Goal: Task Accomplishment & Management: Use online tool/utility

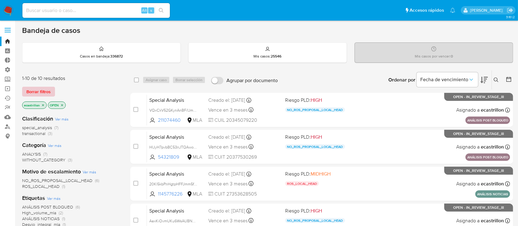
click at [45, 89] on span "Borrar filtros" at bounding box center [38, 91] width 24 height 9
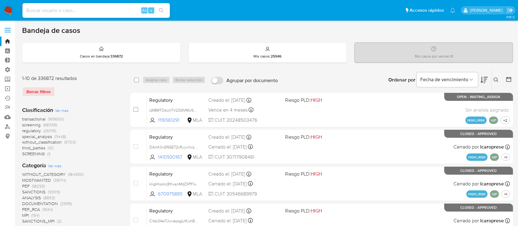
click at [496, 80] on icon at bounding box center [496, 79] width 5 height 5
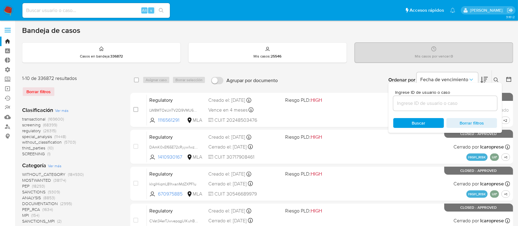
click at [461, 103] on input at bounding box center [445, 103] width 104 height 8
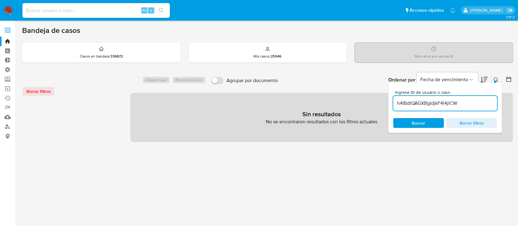
click at [470, 101] on input "h4IBdtQAGXBgldjkF4l4jlCW" at bounding box center [445, 103] width 104 height 8
type input "h4IBdtQAGXBgldjkF4l4jlCW"
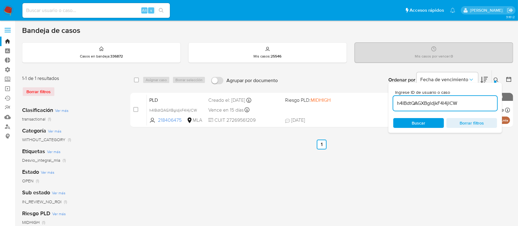
click at [495, 80] on div at bounding box center [495, 81] width 2 height 2
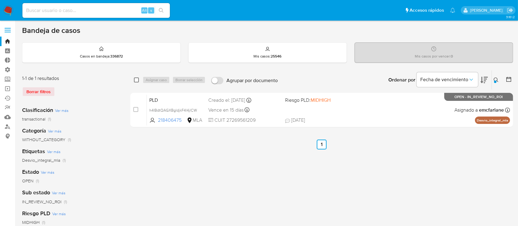
click at [135, 80] on input "checkbox" at bounding box center [136, 79] width 5 height 5
checkbox input "true"
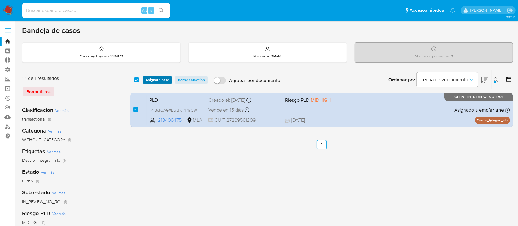
click at [145, 80] on button "Asignar 1 caso" at bounding box center [158, 79] width 30 height 7
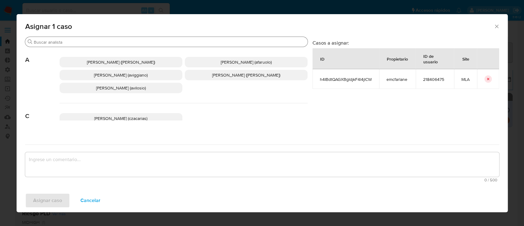
click at [155, 41] on input "Buscar" at bounding box center [170, 42] width 272 height 6
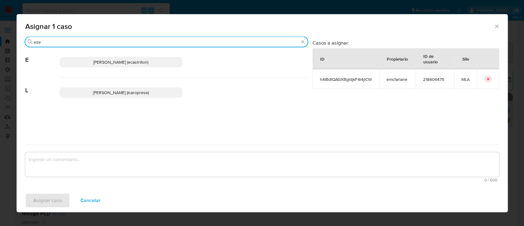
type input "eze"
click at [148, 63] on span "Ezequiel Gonzalo Castrillon (ecastrillon)" at bounding box center [120, 62] width 55 height 6
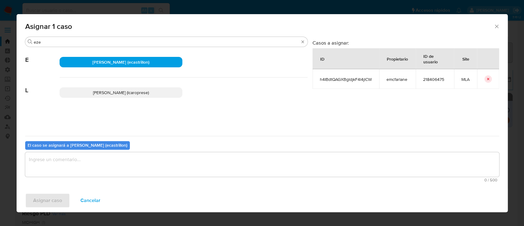
click at [109, 163] on textarea "assign-modal" at bounding box center [262, 164] width 474 height 25
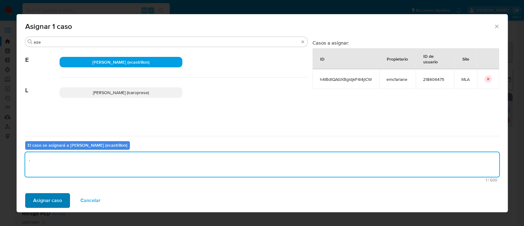
type textarea "."
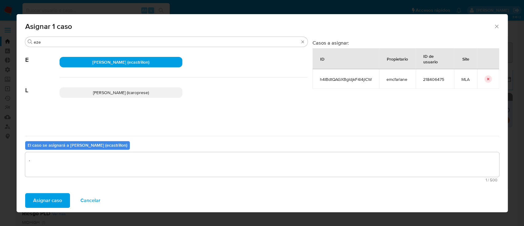
click at [61, 198] on button "Asignar caso" at bounding box center [47, 200] width 45 height 15
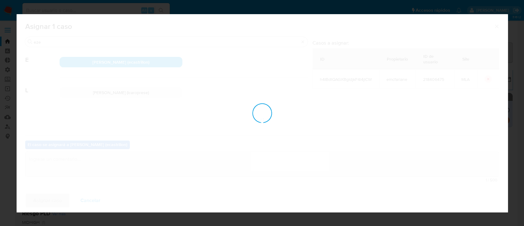
checkbox input "false"
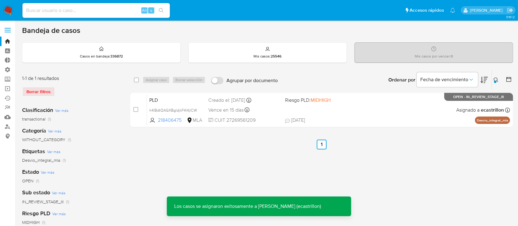
click at [374, 105] on div "PLD h4IBdtQAGXBgldjkF4l4jlCW 218406475 MLA Riesgo PLD: MIDHIGH Creado el: 12/07…" at bounding box center [328, 109] width 363 height 31
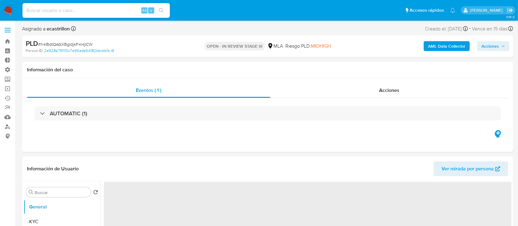
click at [492, 48] on span "Acciones" at bounding box center [490, 46] width 18 height 10
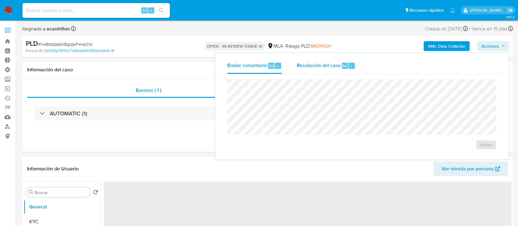
click at [347, 64] on div "Alt" at bounding box center [345, 66] width 6 height 6
select select "10"
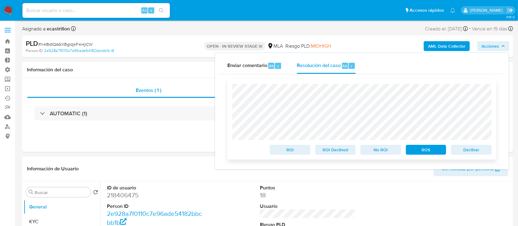
click at [461, 152] on span "Declinar" at bounding box center [471, 149] width 32 height 9
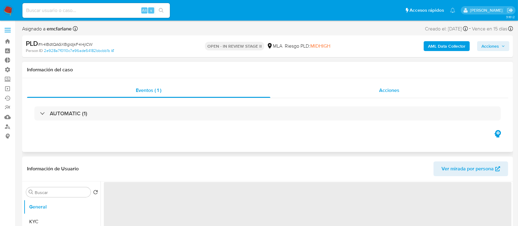
click at [322, 96] on div "Acciones" at bounding box center [389, 90] width 238 height 15
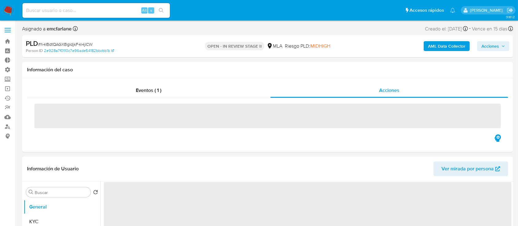
select select "10"
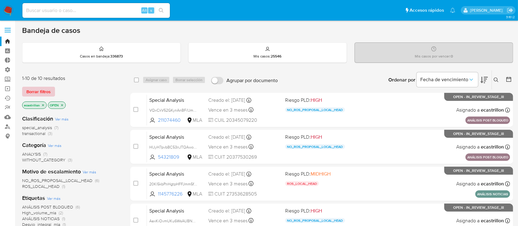
click at [44, 91] on span "Borrar filtros" at bounding box center [38, 91] width 24 height 9
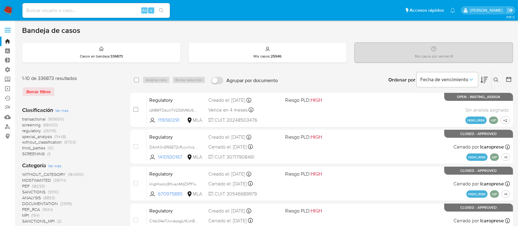
click at [131, 7] on input at bounding box center [95, 10] width 147 height 8
paste input "9260072"
type input "9260072"
click at [160, 10] on icon "search-icon" at bounding box center [161, 10] width 5 height 5
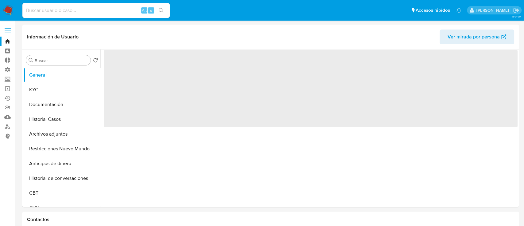
select select "10"
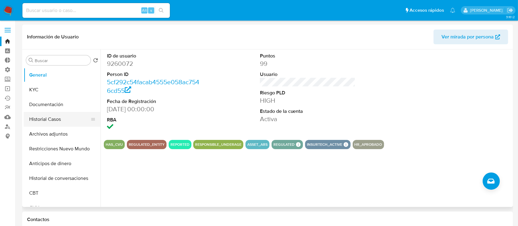
click at [71, 117] on button "Historial Casos" at bounding box center [60, 119] width 72 height 15
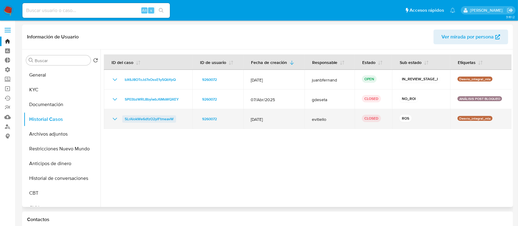
click at [162, 119] on span "5LrAlokWe6dfzO2ylFtmeavW" at bounding box center [149, 118] width 49 height 7
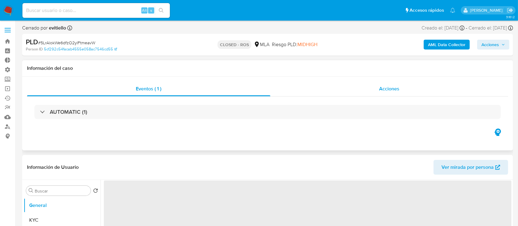
select select "10"
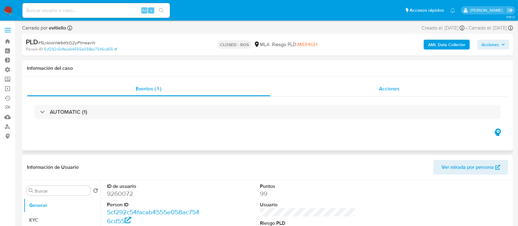
click at [375, 88] on div "Acciones" at bounding box center [389, 88] width 238 height 15
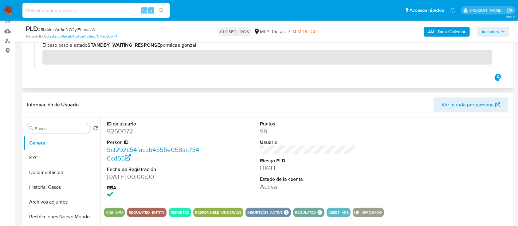
scroll to position [85, 0]
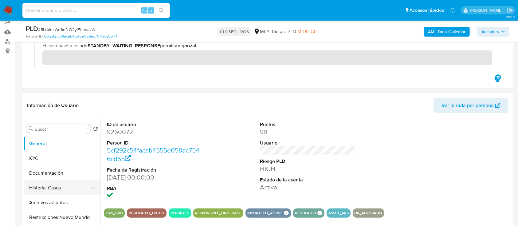
click at [43, 193] on button "Historial Casos" at bounding box center [60, 187] width 72 height 15
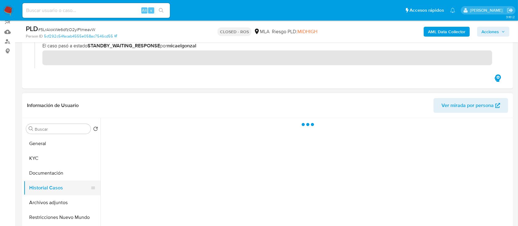
click at [43, 193] on button "Historial Casos" at bounding box center [60, 187] width 72 height 15
click at [43, 194] on button "Historial Casos" at bounding box center [60, 187] width 72 height 15
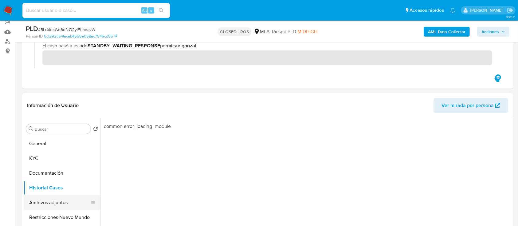
click at [45, 200] on button "Archivos adjuntos" at bounding box center [60, 202] width 72 height 15
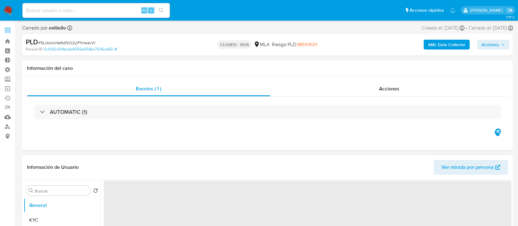
select select "10"
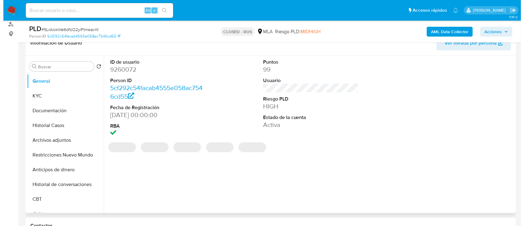
scroll to position [103, 0]
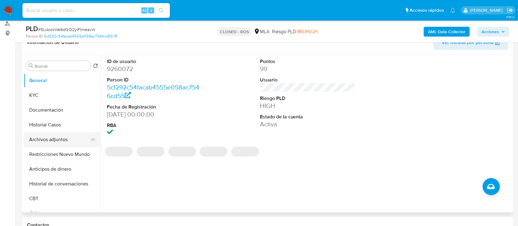
click at [53, 141] on button "Archivos adjuntos" at bounding box center [60, 139] width 72 height 15
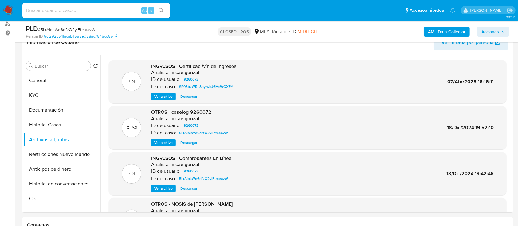
click at [164, 143] on span "Ver archivo" at bounding box center [163, 142] width 18 height 6
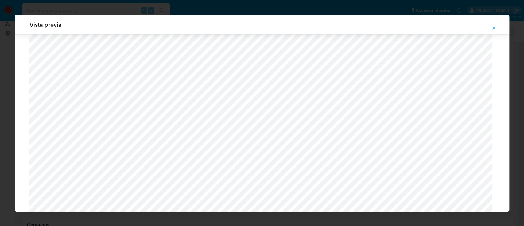
scroll to position [524, 0]
click at [496, 25] on span "Attachment preview" at bounding box center [494, 28] width 5 height 9
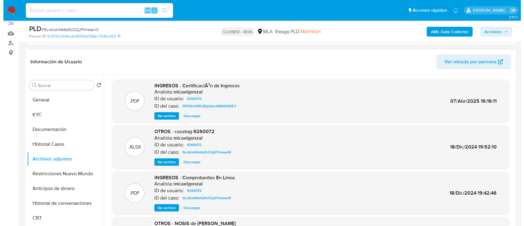
scroll to position [83, 0]
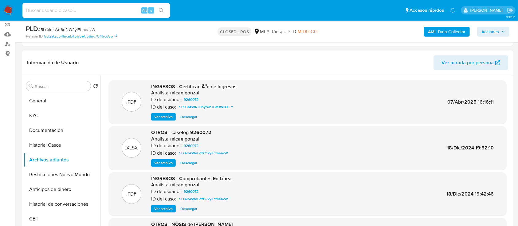
click at [158, 116] on span "Ver archivo" at bounding box center [163, 117] width 18 height 6
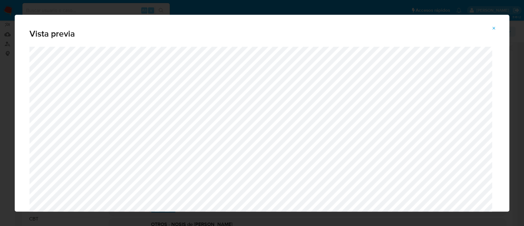
click at [494, 29] on icon "Attachment preview" at bounding box center [494, 28] width 5 height 5
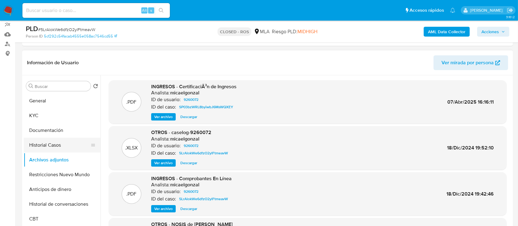
click at [47, 149] on button "Historial Casos" at bounding box center [60, 145] width 72 height 15
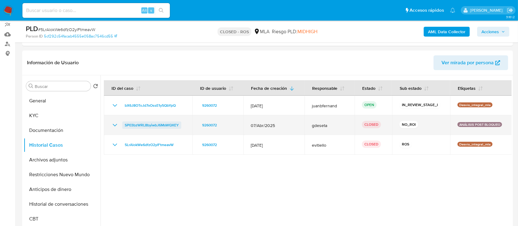
click at [150, 125] on span "SP03bzWRL8byiwbJ6MsWQXEY" at bounding box center [152, 124] width 54 height 7
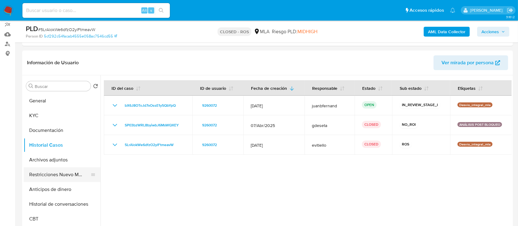
click at [46, 173] on button "Restricciones Nuevo Mundo" at bounding box center [60, 174] width 72 height 15
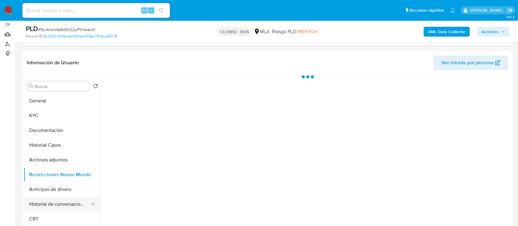
click at [61, 203] on button "Historial de conversaciones" at bounding box center [60, 204] width 72 height 15
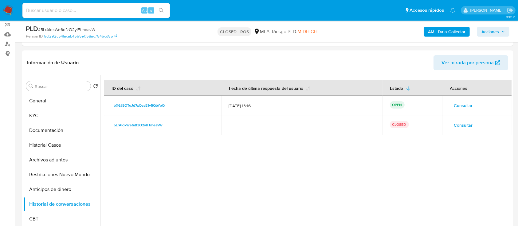
click at [458, 127] on span "Consultar" at bounding box center [463, 125] width 19 height 9
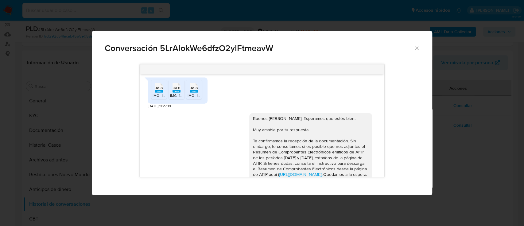
scroll to position [428, 0]
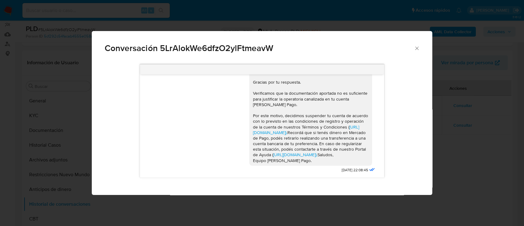
click at [420, 48] on icon "Cerrar" at bounding box center [417, 48] width 6 height 6
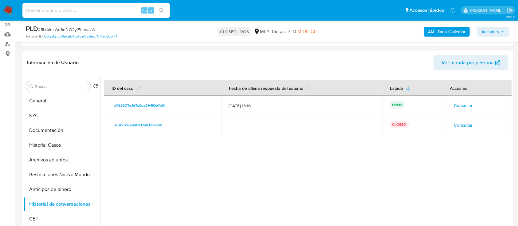
click at [456, 104] on span "Consultar" at bounding box center [463, 105] width 19 height 9
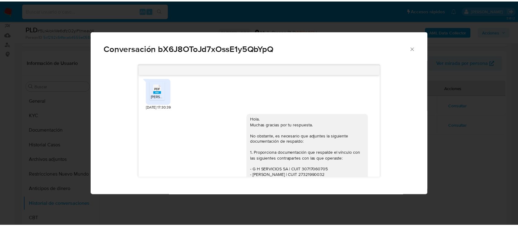
scroll to position [909, 0]
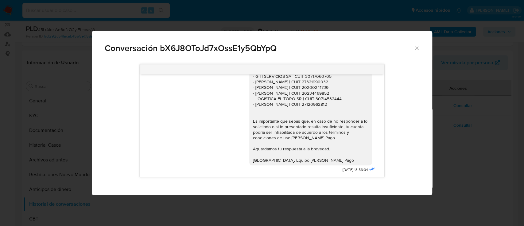
click at [416, 47] on icon "Cerrar" at bounding box center [416, 47] width 3 height 3
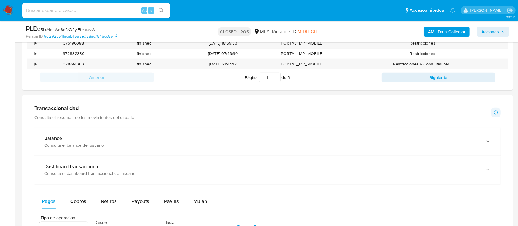
scroll to position [490, 0]
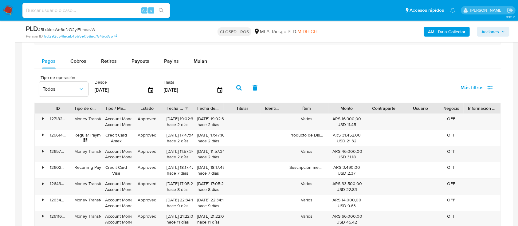
click at [87, 53] on div "Balance Consulta el balance del usuario Dashboard transaccional Consulta el das…" at bounding box center [267, 139] width 466 height 305
click at [82, 60] on span "Cobros" at bounding box center [78, 60] width 16 height 7
select select "10"
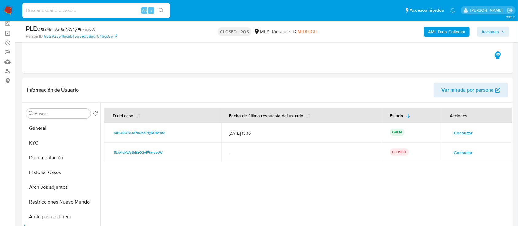
scroll to position [55, 0]
click at [31, 173] on button "Historial Casos" at bounding box center [60, 173] width 72 height 15
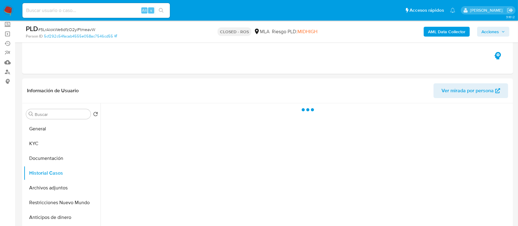
scroll to position [84, 0]
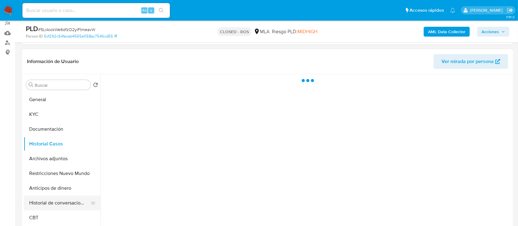
click at [54, 201] on button "Historial de conversaciones" at bounding box center [60, 202] width 72 height 15
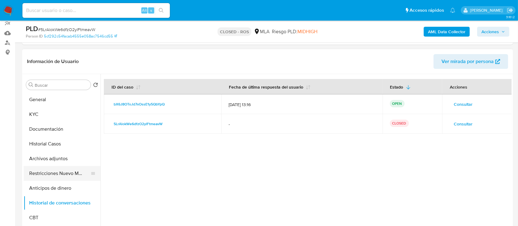
click at [52, 171] on button "Restricciones Nuevo Mundo" at bounding box center [60, 173] width 72 height 15
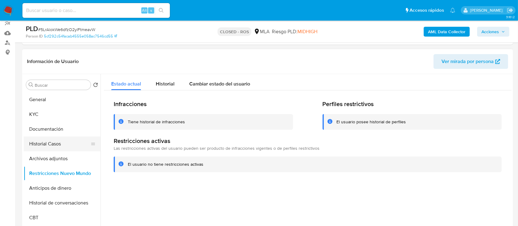
click at [38, 149] on button "Historial Casos" at bounding box center [60, 143] width 72 height 15
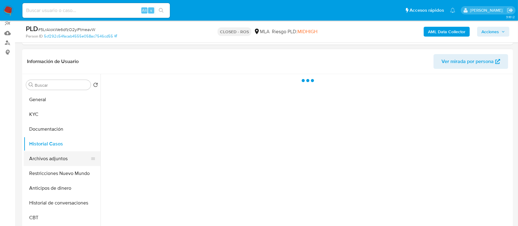
click at [43, 155] on button "Archivos adjuntos" at bounding box center [60, 158] width 72 height 15
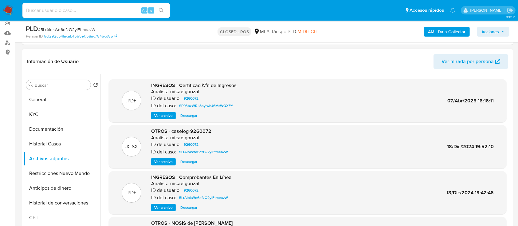
click at [159, 120] on div ".PDF INGRESOS - CertificaciÃ³n de Ingresos Analista: micaelgonzal ID de usuario…" at bounding box center [308, 101] width 398 height 44
click at [160, 117] on span "Ver archivo" at bounding box center [163, 115] width 18 height 6
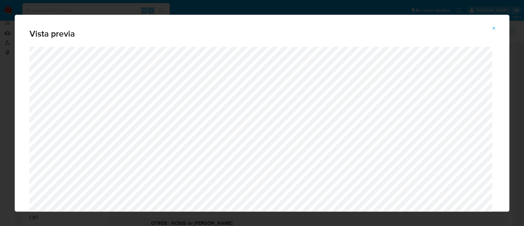
click at [492, 28] on icon "Attachment preview" at bounding box center [494, 28] width 5 height 5
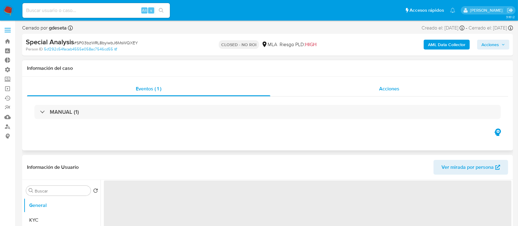
click at [420, 82] on div "Acciones" at bounding box center [389, 88] width 238 height 15
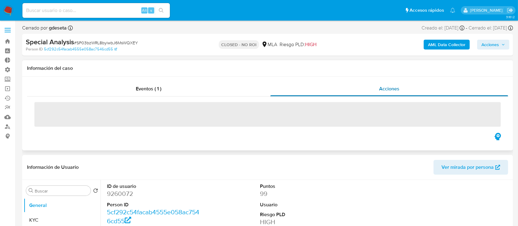
select select "10"
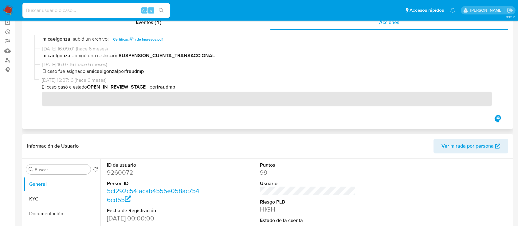
scroll to position [123, 0]
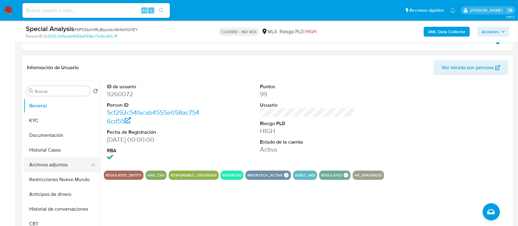
click at [44, 163] on button "Archivos adjuntos" at bounding box center [60, 164] width 72 height 15
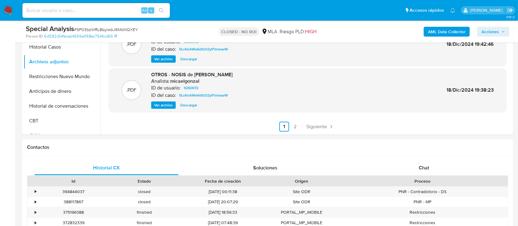
scroll to position [327, 0]
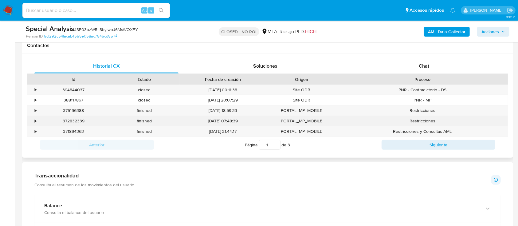
click at [64, 122] on div "372832339" at bounding box center [73, 121] width 71 height 10
copy div "372832339"
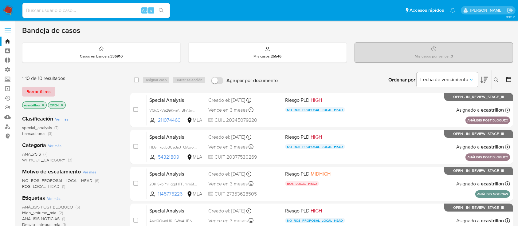
click at [33, 94] on span "Borrar filtros" at bounding box center [38, 91] width 24 height 9
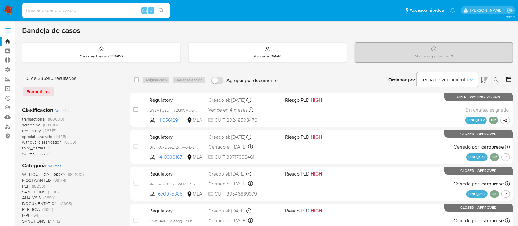
click at [495, 82] on button at bounding box center [497, 79] width 10 height 7
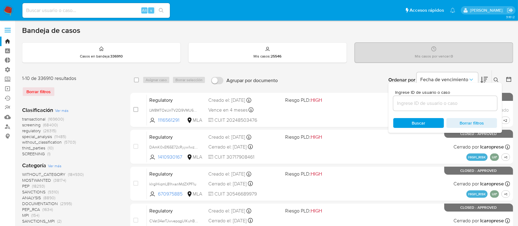
click at [472, 97] on div at bounding box center [445, 103] width 104 height 15
click at [469, 99] on input at bounding box center [445, 103] width 104 height 8
paste input "1491727617"
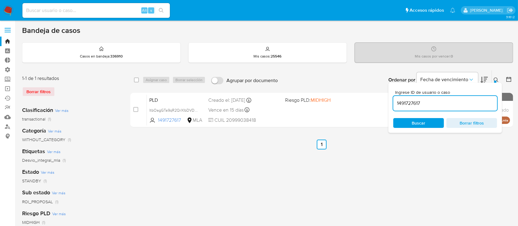
click at [496, 77] on icon at bounding box center [496, 79] width 5 height 5
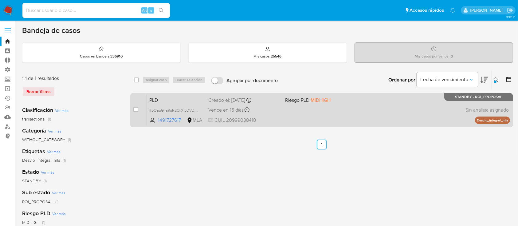
click at [314, 111] on div "PLD ItbOagGTa9qR2QrXIbDVDHUQ 1491727617 MLA Riesgo PLD: MIDHIGH Creado el: 12/0…" at bounding box center [328, 109] width 363 height 31
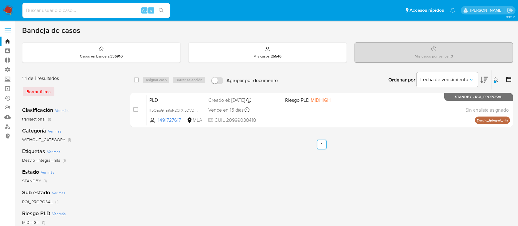
click at [496, 82] on div at bounding box center [495, 81] width 2 height 2
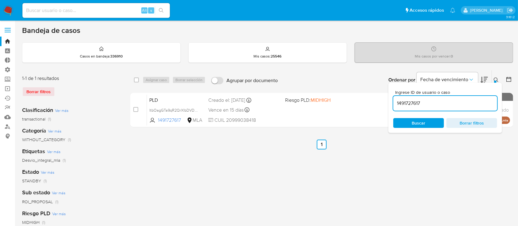
click at [464, 100] on input "1491727617" at bounding box center [445, 103] width 104 height 8
click at [499, 78] on button at bounding box center [497, 79] width 10 height 7
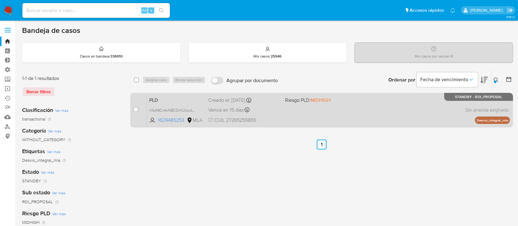
click at [340, 106] on div "PLD n1bA9Cv4xN8COrXJUuxLWbb1 1629485253 MLA Riesgo PLD: MIDHIGH Creado el: 12/0…" at bounding box center [328, 109] width 363 height 31
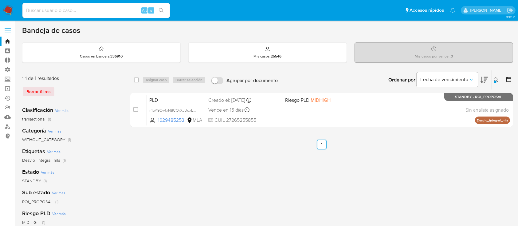
click at [498, 81] on icon at bounding box center [496, 79] width 5 height 5
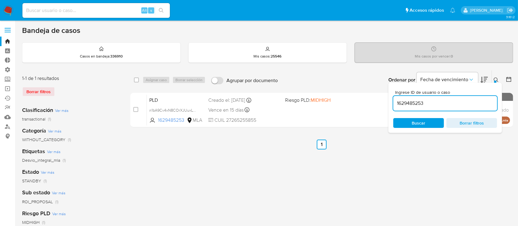
click at [467, 100] on input "1629485253" at bounding box center [445, 103] width 104 height 8
click at [499, 79] on button at bounding box center [497, 79] width 10 height 7
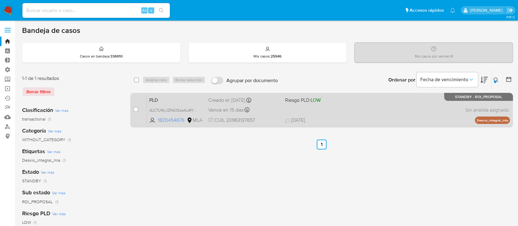
click at [415, 113] on div "PLD dLC7UWyJZNG1QzeAuMYYyt2v 1820454676 MLA Riesgo PLD: LOW Creado el: 12/07/20…" at bounding box center [328, 109] width 363 height 31
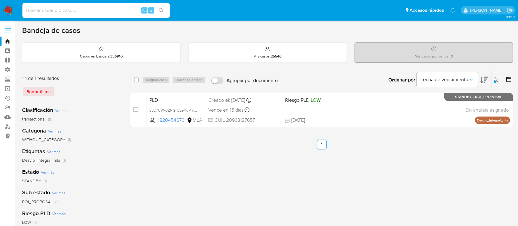
click at [497, 79] on icon at bounding box center [496, 79] width 5 height 5
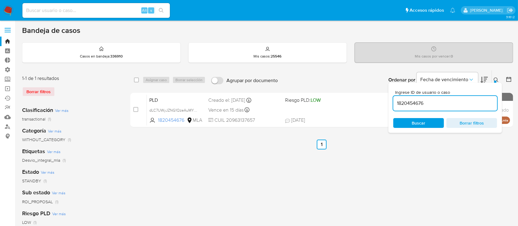
click at [454, 104] on input "1820454676" at bounding box center [445, 103] width 104 height 8
click at [496, 77] on icon at bounding box center [496, 79] width 5 height 5
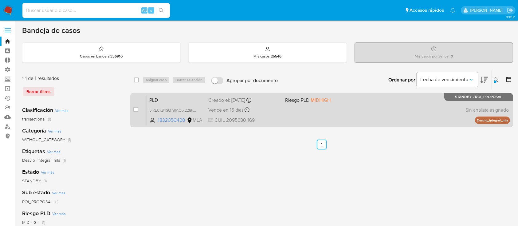
click at [432, 108] on div "PLD plRECk84SQ7j9AOol228kOBI 1832050428 MLA Riesgo PLD: MIDHIGH Creado el: 12/0…" at bounding box center [328, 109] width 363 height 31
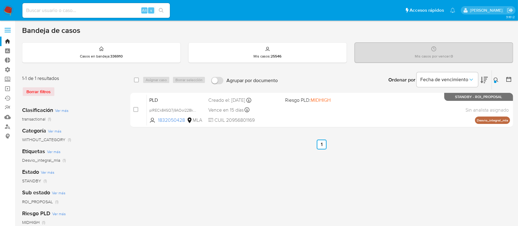
click at [494, 77] on icon at bounding box center [496, 79] width 5 height 5
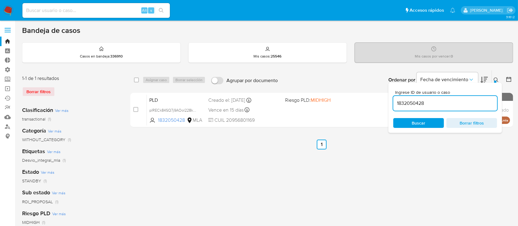
click at [473, 100] on input "1832050428" at bounding box center [445, 103] width 104 height 8
click at [495, 76] on button at bounding box center [497, 79] width 10 height 7
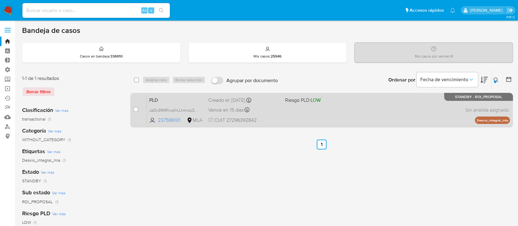
click at [388, 110] on div "PLD ubDx39NRlwqXrLLhmnqJZM33 237596101 MLA Riesgo PLD: LOW Creado el: 12/07/202…" at bounding box center [328, 109] width 363 height 31
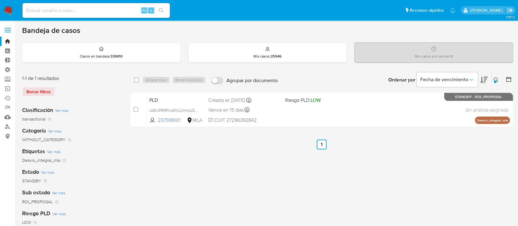
click at [499, 81] on button at bounding box center [497, 79] width 10 height 7
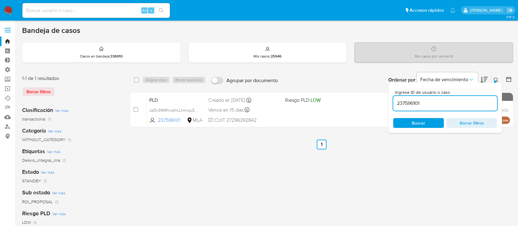
click at [467, 102] on input "237596101" at bounding box center [445, 103] width 104 height 8
click at [492, 80] on button at bounding box center [497, 79] width 10 height 7
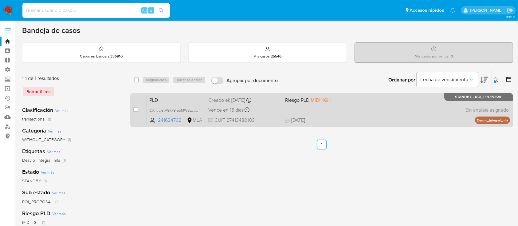
click at [428, 109] on div "PLD CXnvUetV9ftx915bMWSEct4X 241634762 MLA Riesgo PLD: MIDHIGH Creado el: 12/07…" at bounding box center [328, 109] width 363 height 31
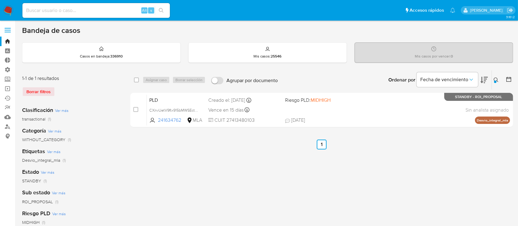
click at [499, 79] on button at bounding box center [497, 79] width 10 height 7
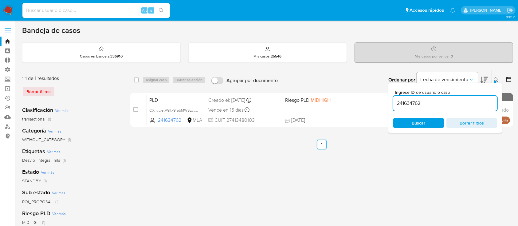
click at [470, 104] on input "241634762" at bounding box center [445, 103] width 104 height 8
click at [498, 76] on button at bounding box center [497, 79] width 10 height 7
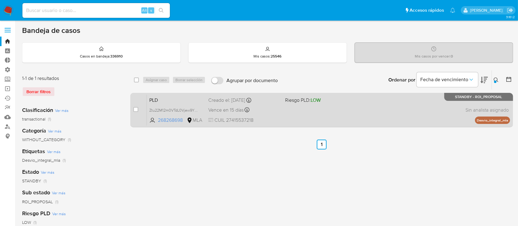
click at [442, 115] on div "PLD Ztu22M12m0VTdL0Vjew9YEl3 268268698 MLA Riesgo PLD: LOW Creado el: 12/07/202…" at bounding box center [328, 109] width 363 height 31
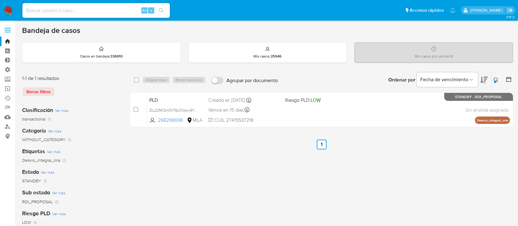
click at [495, 76] on button at bounding box center [497, 79] width 10 height 7
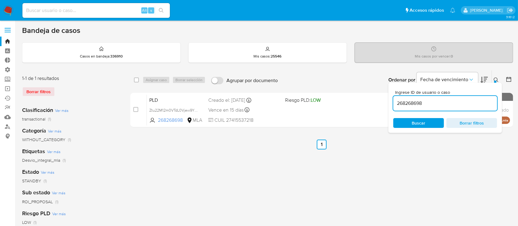
click at [464, 99] on input "268268698" at bounding box center [445, 103] width 104 height 8
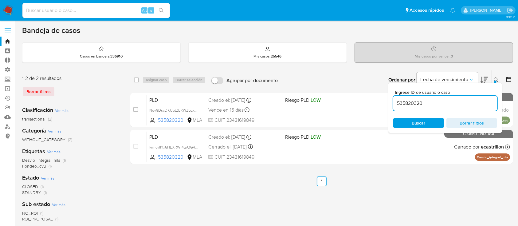
click at [495, 78] on icon at bounding box center [496, 79] width 5 height 5
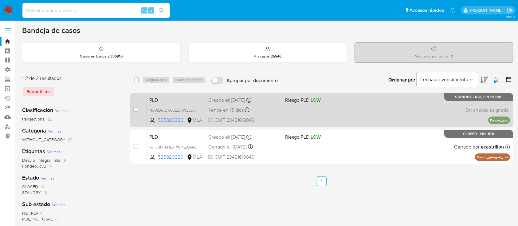
click at [440, 114] on div "PLD Nqv9DscDKUbtZbRWZLgx1vom 535820320 MLA Riesgo PLD: LOW Creado el: 12/07/202…" at bounding box center [328, 109] width 363 height 31
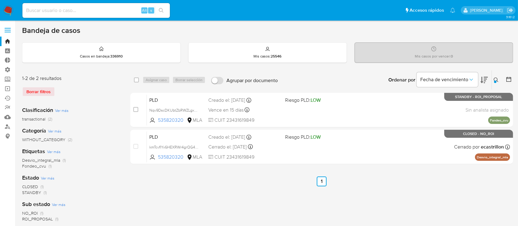
click at [496, 75] on div "Ingrese ID de usuario o caso 535820320 Buscar Borrar filtros" at bounding box center [497, 79] width 10 height 19
click at [496, 76] on button at bounding box center [497, 79] width 10 height 7
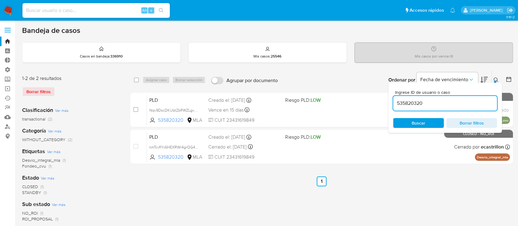
click at [468, 104] on input "535820320" at bounding box center [445, 103] width 104 height 8
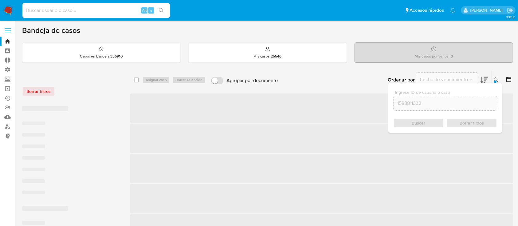
click at [498, 75] on div "Ingrese ID de usuario o caso 1588811332 Buscar Borrar filtros" at bounding box center [497, 79] width 10 height 19
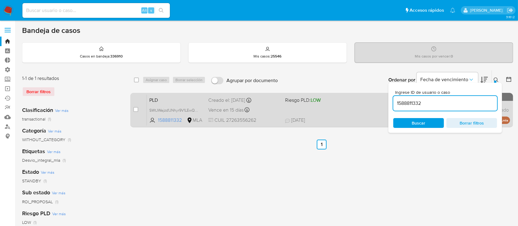
click at [343, 126] on div "case-item-checkbox No es posible asignar el caso PLD SWtJWajzd1JNhyr9V1LEwQOk 1…" at bounding box center [321, 110] width 383 height 34
click at [341, 120] on span "03/09/2025 03/09/2025 18:59" at bounding box center [359, 120] width 148 height 7
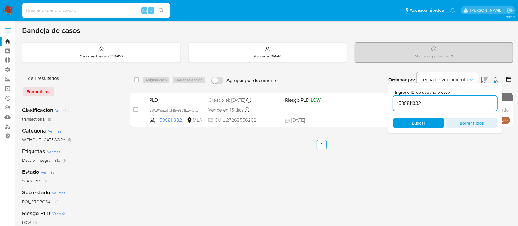
click at [453, 104] on input "1588811332" at bounding box center [445, 103] width 104 height 8
paste input "256337147"
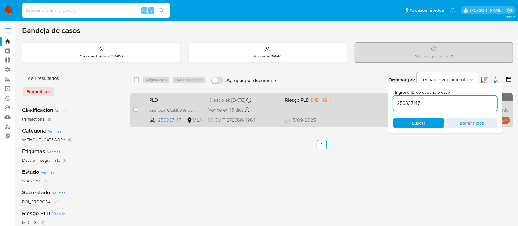
click at [351, 102] on span "Riesgo PLD: MIDHIGH" at bounding box center [321, 100] width 72 height 8
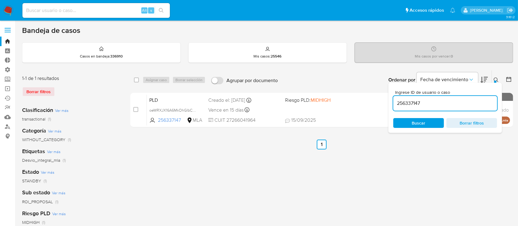
click at [435, 103] on input "256337147" at bounding box center [445, 103] width 104 height 8
paste input "75740411"
type input "275740411"
click at [499, 78] on icon at bounding box center [496, 79] width 5 height 5
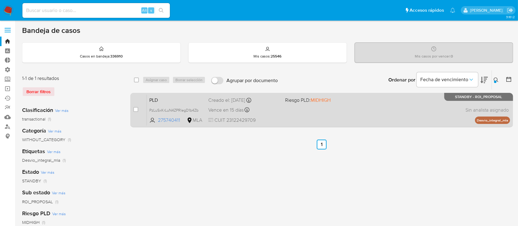
click at [435, 102] on div "PLD PzLuSxKrLuN4ZPRlegD1b4Zb 275740411 MLA Riesgo PLD: MIDHIGH Creado el: 12/07…" at bounding box center [328, 109] width 363 height 31
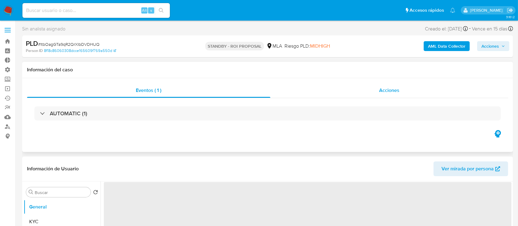
click at [341, 88] on div "Acciones" at bounding box center [389, 90] width 238 height 15
select select "10"
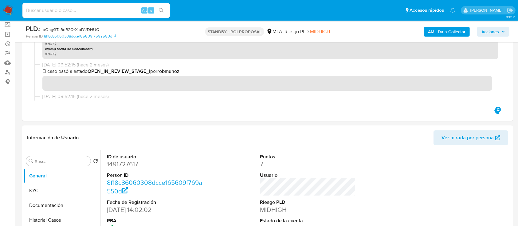
scroll to position [154, 0]
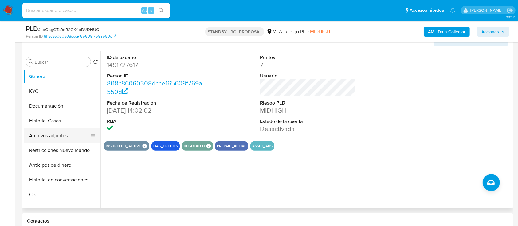
click at [33, 140] on button "Archivos adjuntos" at bounding box center [60, 135] width 72 height 15
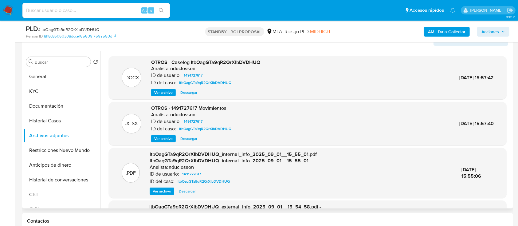
click at [169, 93] on span "Ver archivo" at bounding box center [163, 92] width 18 height 6
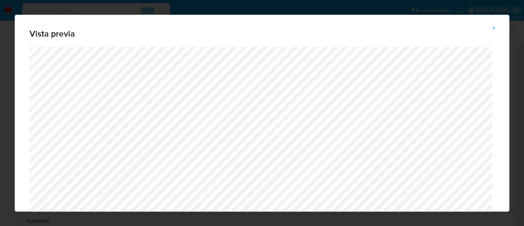
click at [495, 29] on icon "Attachment preview" at bounding box center [494, 28] width 5 height 5
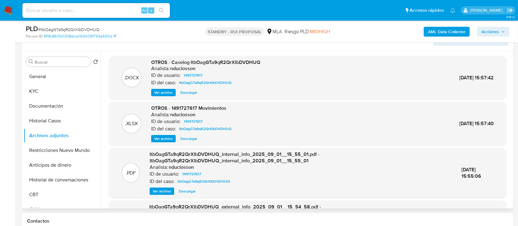
click at [190, 96] on span "Descargar" at bounding box center [188, 92] width 17 height 6
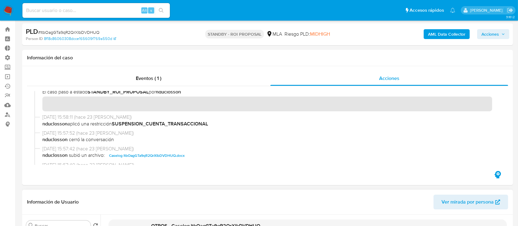
scroll to position [0, 0]
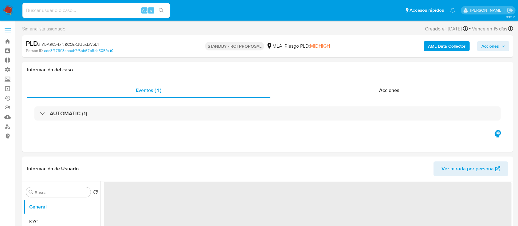
select select "10"
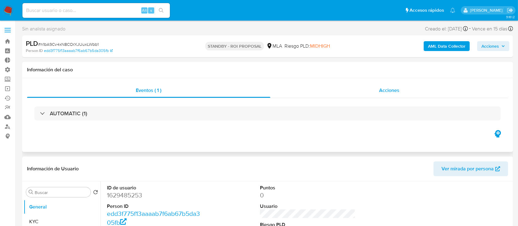
click at [362, 90] on div "Acciones" at bounding box center [389, 90] width 238 height 15
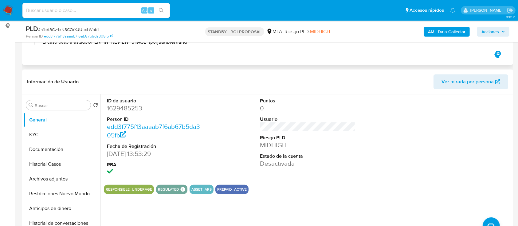
scroll to position [111, 0]
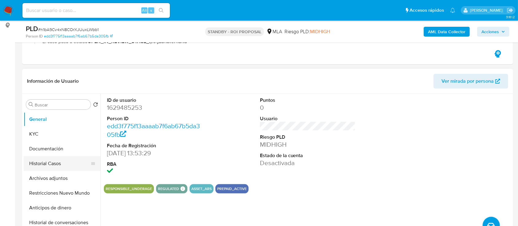
click at [49, 166] on button "Historial Casos" at bounding box center [60, 163] width 72 height 15
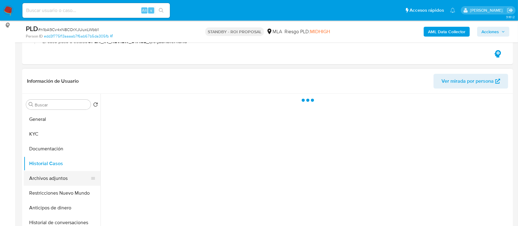
click at [54, 171] on button "Archivos adjuntos" at bounding box center [60, 178] width 72 height 15
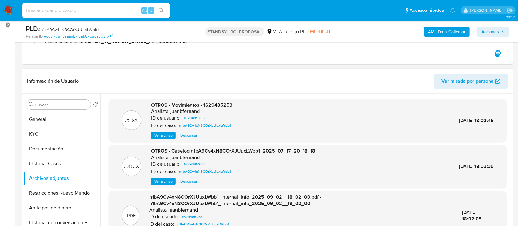
click at [167, 181] on span "Ver archivo" at bounding box center [163, 181] width 18 height 6
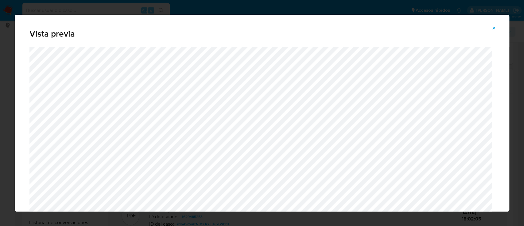
click at [496, 28] on icon "Attachment preview" at bounding box center [494, 28] width 5 height 5
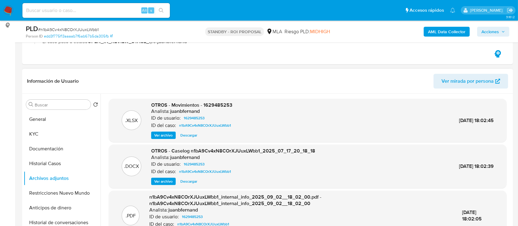
click at [188, 182] on span "Descargar" at bounding box center [188, 181] width 17 height 6
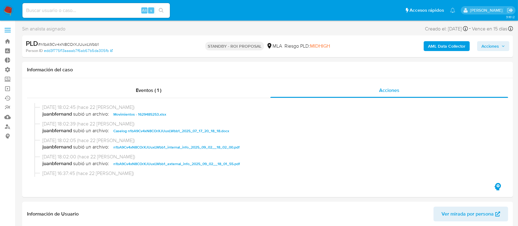
scroll to position [29, 0]
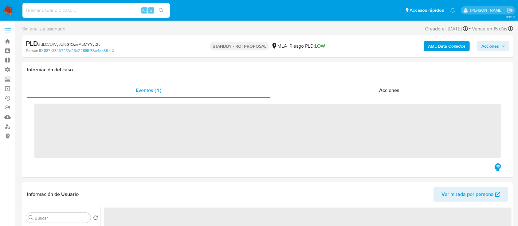
click at [413, 85] on div "Acciones" at bounding box center [389, 90] width 238 height 15
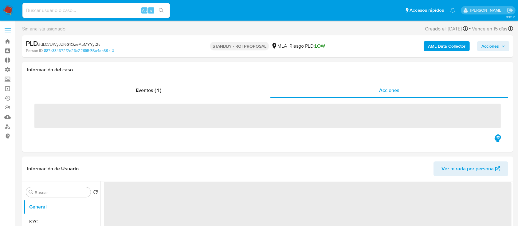
select select "10"
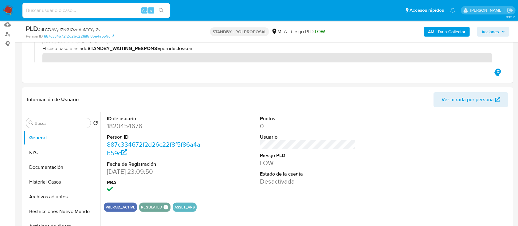
scroll to position [90, 0]
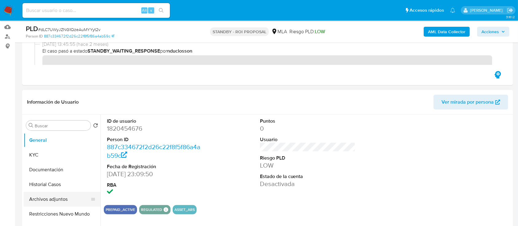
click at [57, 193] on button "Archivos adjuntos" at bounding box center [60, 199] width 72 height 15
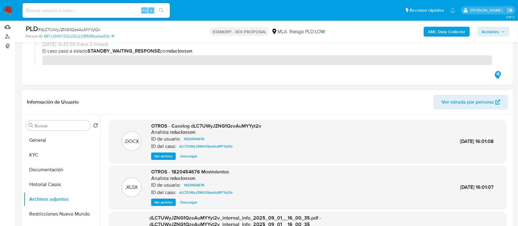
click at [195, 158] on span "Descargar" at bounding box center [188, 156] width 17 height 6
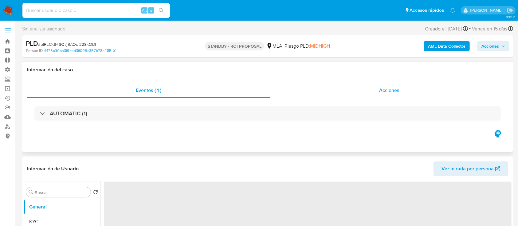
click at [374, 92] on div "Acciones" at bounding box center [389, 90] width 238 height 15
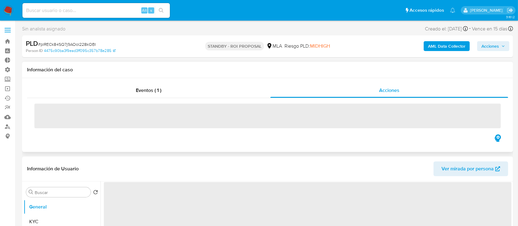
select select "10"
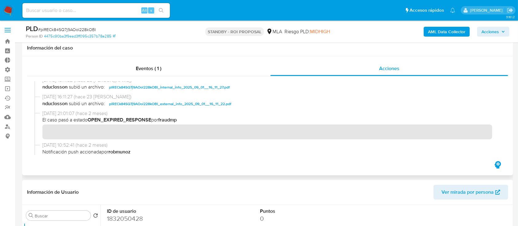
scroll to position [91, 0]
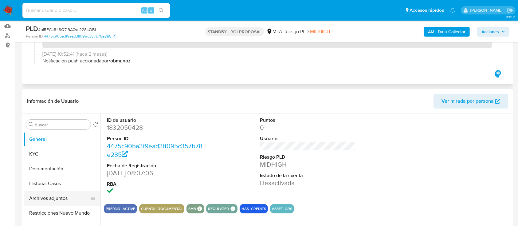
click at [54, 198] on button "Archivos adjuntos" at bounding box center [60, 198] width 72 height 15
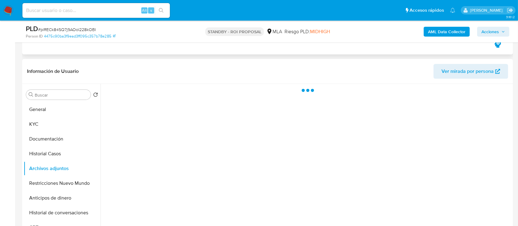
scroll to position [121, 0]
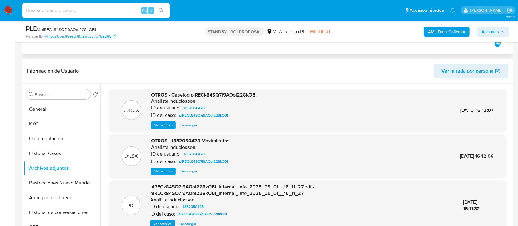
click at [186, 122] on span "Descargar" at bounding box center [188, 125] width 17 height 6
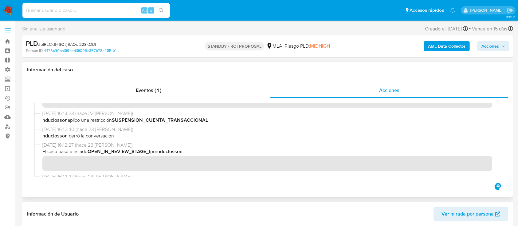
scroll to position [65, 0]
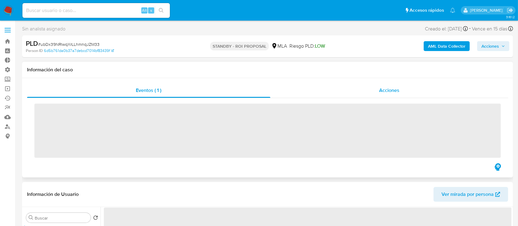
click at [372, 95] on div "Acciones" at bounding box center [389, 90] width 238 height 15
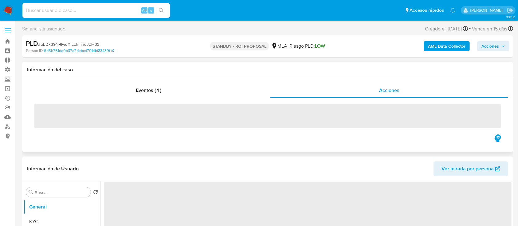
select select "10"
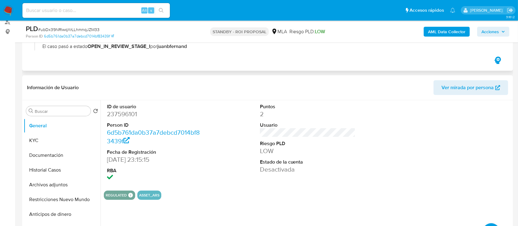
scroll to position [105, 0]
click at [42, 180] on button "Archivos adjuntos" at bounding box center [60, 184] width 72 height 15
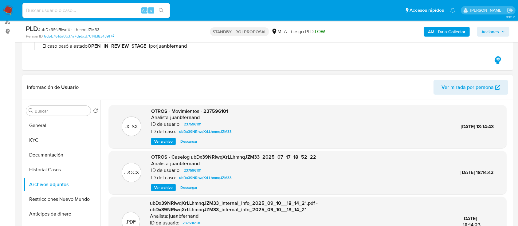
click at [186, 190] on span "Descargar" at bounding box center [188, 187] width 17 height 6
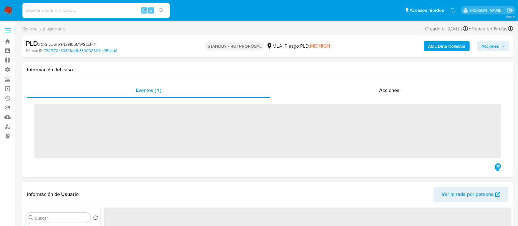
click at [378, 96] on div "Acciones" at bounding box center [389, 90] width 238 height 15
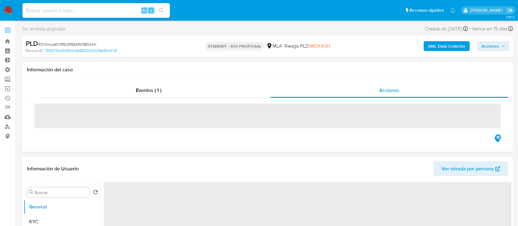
select select "10"
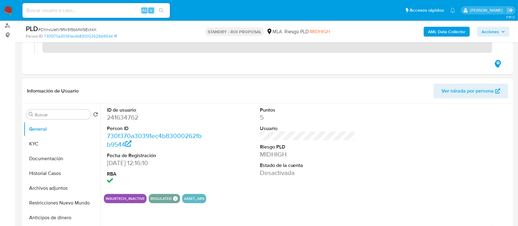
scroll to position [109, 0]
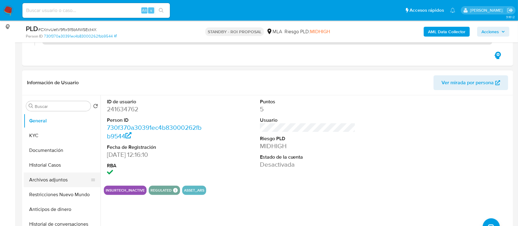
click at [33, 181] on button "Archivos adjuntos" at bounding box center [60, 179] width 72 height 15
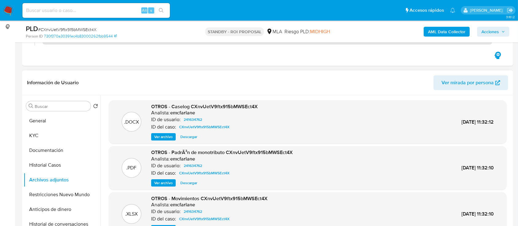
click at [186, 137] on span "Descargar" at bounding box center [188, 137] width 17 height 6
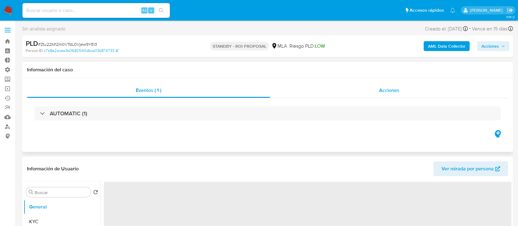
click at [383, 93] on span "Acciones" at bounding box center [389, 90] width 20 height 7
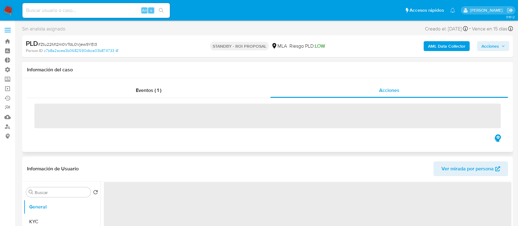
select select "10"
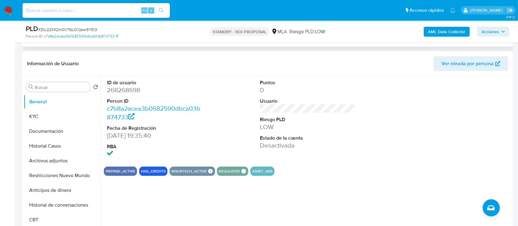
scroll to position [130, 0]
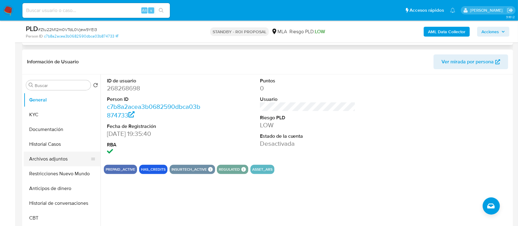
click at [47, 155] on button "Archivos adjuntos" at bounding box center [60, 158] width 72 height 15
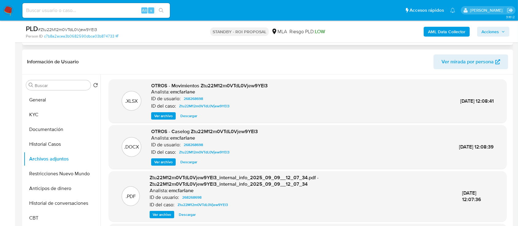
click at [190, 161] on span "Descargar" at bounding box center [188, 162] width 17 height 6
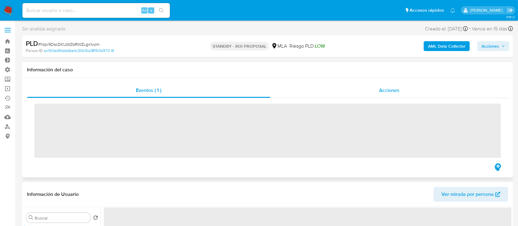
click at [367, 86] on div "Acciones" at bounding box center [389, 90] width 238 height 15
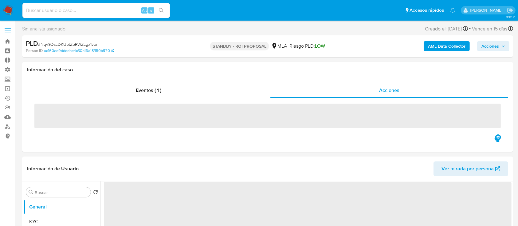
select select "10"
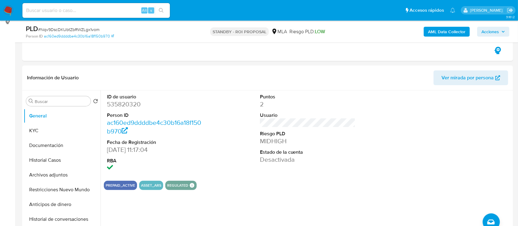
scroll to position [113, 0]
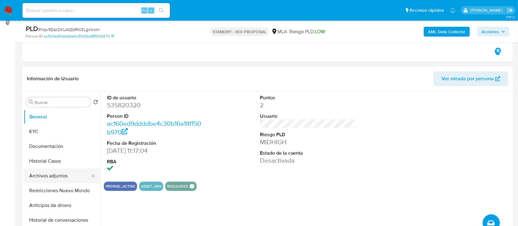
click at [26, 176] on button "Archivos adjuntos" at bounding box center [60, 175] width 72 height 15
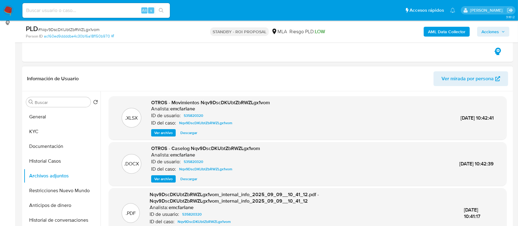
click at [187, 180] on span "Descargar" at bounding box center [188, 179] width 17 height 6
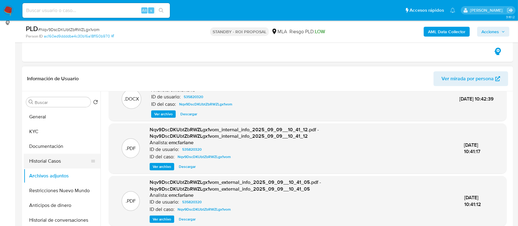
click at [52, 163] on button "Historial Casos" at bounding box center [60, 161] width 72 height 15
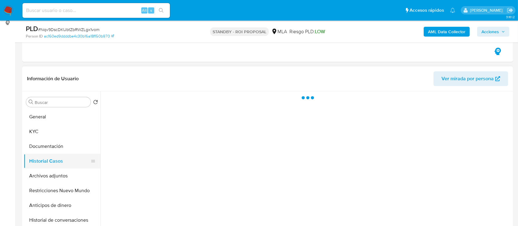
scroll to position [0, 0]
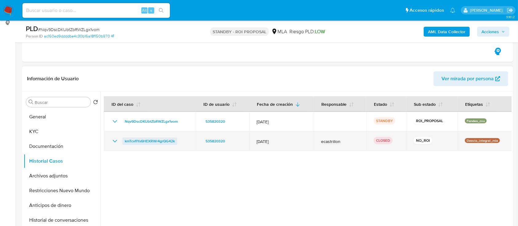
click at [150, 141] on span "kmTcvfIYx6HEXRWr4grQG42k" at bounding box center [150, 140] width 50 height 7
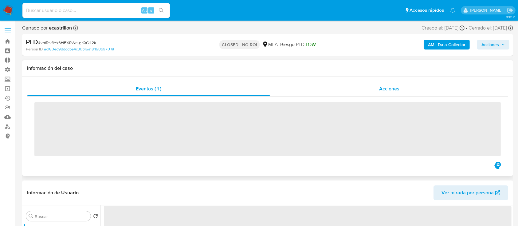
click at [398, 96] on div "Acciones" at bounding box center [389, 88] width 238 height 15
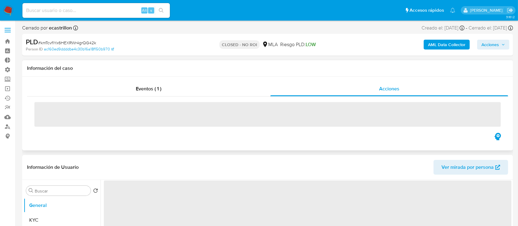
select select "10"
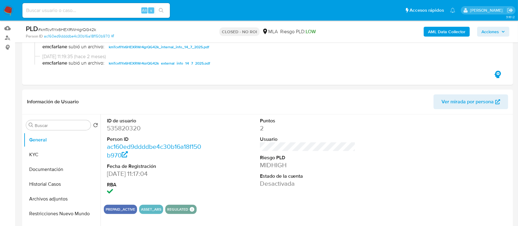
scroll to position [99, 0]
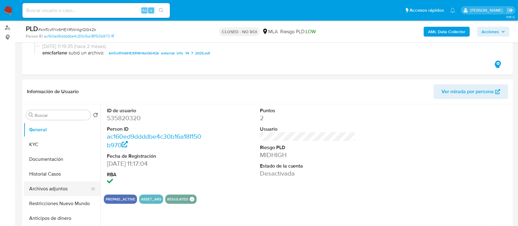
click at [53, 188] on button "Archivos adjuntos" at bounding box center [60, 188] width 72 height 15
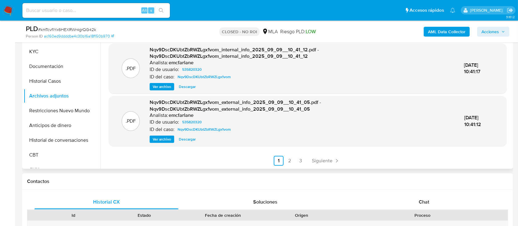
scroll to position [193, 0]
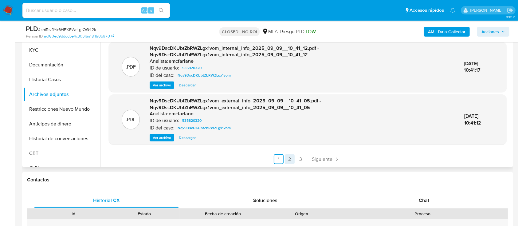
click at [286, 157] on link "2" at bounding box center [290, 159] width 10 height 10
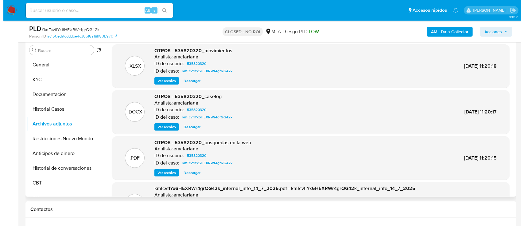
scroll to position [163, 0]
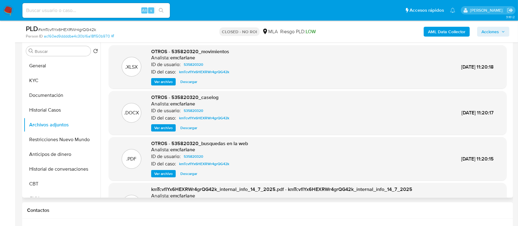
click at [155, 125] on span "Ver archivo" at bounding box center [163, 128] width 18 height 6
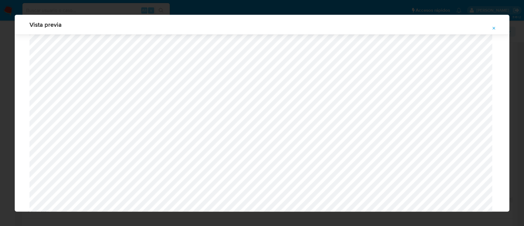
scroll to position [519, 0]
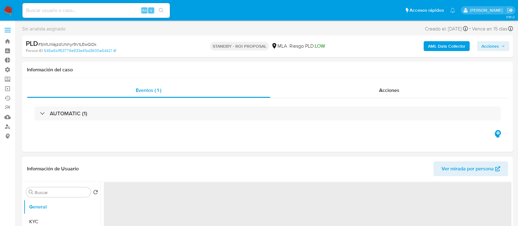
select select "10"
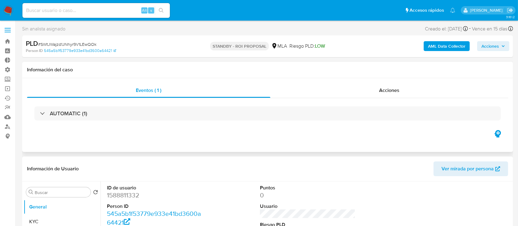
click at [345, 100] on div "AUTOMATIC (1)" at bounding box center [267, 113] width 481 height 31
click at [349, 90] on div "Acciones" at bounding box center [389, 90] width 238 height 15
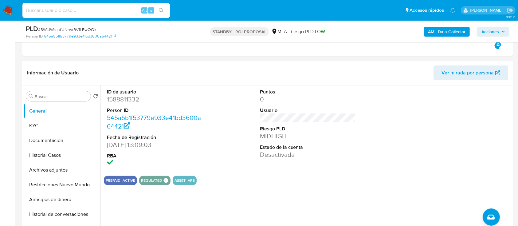
scroll to position [125, 0]
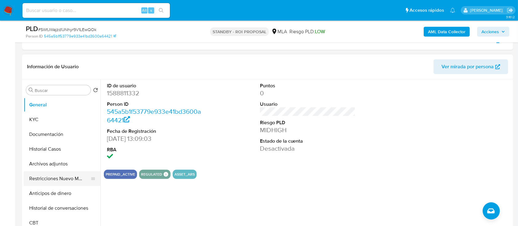
click at [44, 171] on button "Restricciones Nuevo Mundo" at bounding box center [60, 178] width 72 height 15
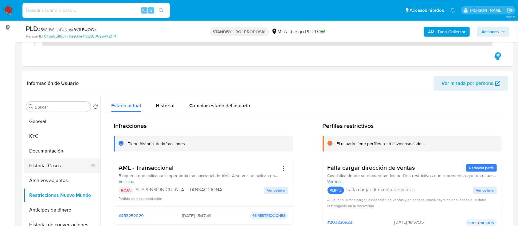
scroll to position [109, 0]
click at [46, 177] on button "Archivos adjuntos" at bounding box center [60, 179] width 72 height 15
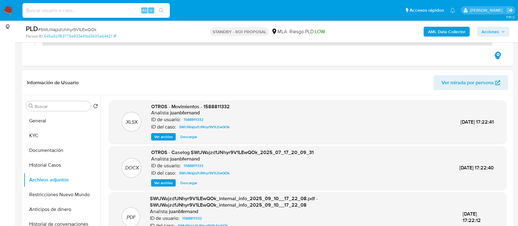
click at [190, 183] on span "Descargar" at bounding box center [188, 183] width 17 height 6
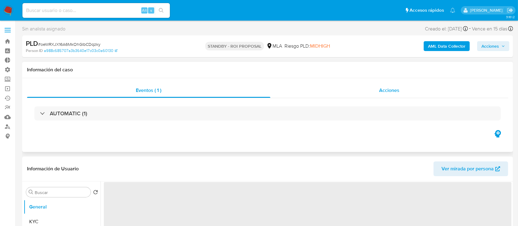
click at [391, 85] on div "Acciones" at bounding box center [389, 90] width 238 height 15
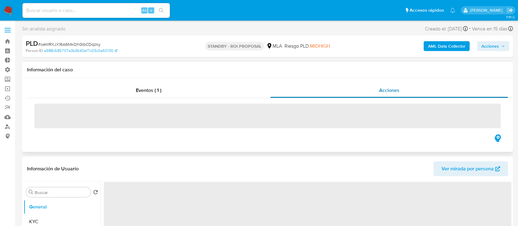
select select "10"
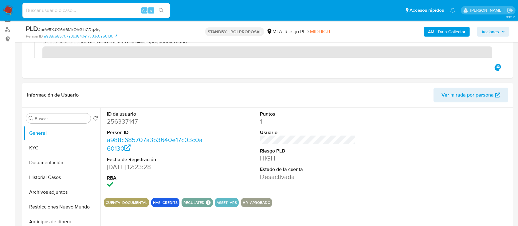
scroll to position [97, 0]
click at [33, 191] on button "Archivos adjuntos" at bounding box center [60, 191] width 72 height 15
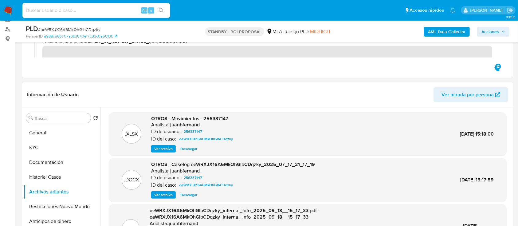
click at [189, 195] on span "Descargar" at bounding box center [188, 195] width 17 height 6
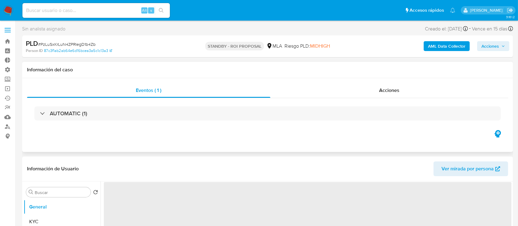
select select "10"
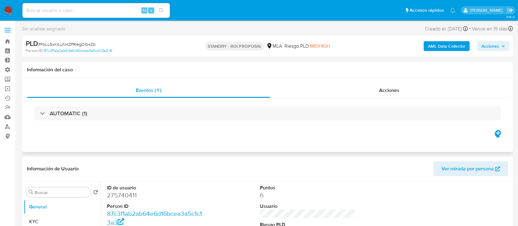
click at [401, 99] on div "AUTOMATIC (1)" at bounding box center [267, 113] width 481 height 31
click at [393, 92] on span "Acciones" at bounding box center [389, 90] width 20 height 7
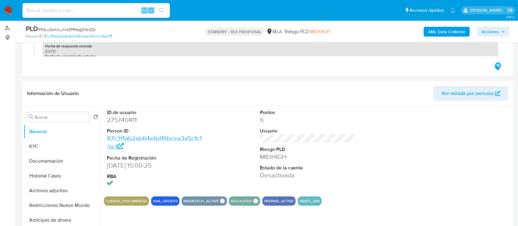
scroll to position [101, 0]
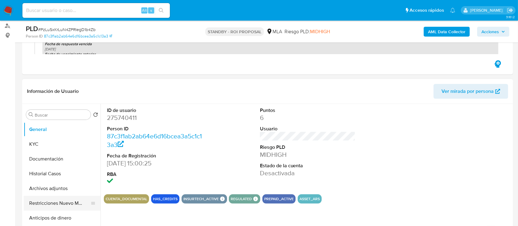
click at [45, 198] on button "Restricciones Nuevo Mundo" at bounding box center [60, 203] width 72 height 15
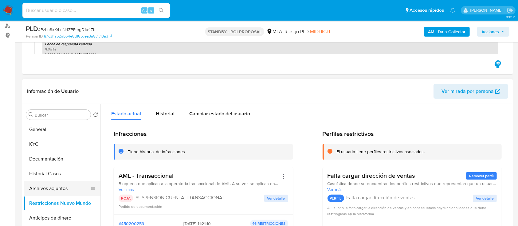
click at [61, 189] on button "Archivos adjuntos" at bounding box center [60, 188] width 72 height 15
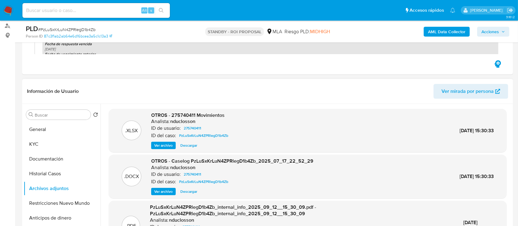
click at [188, 193] on span "Descargar" at bounding box center [188, 191] width 17 height 6
